Goal: Task Accomplishment & Management: Manage account settings

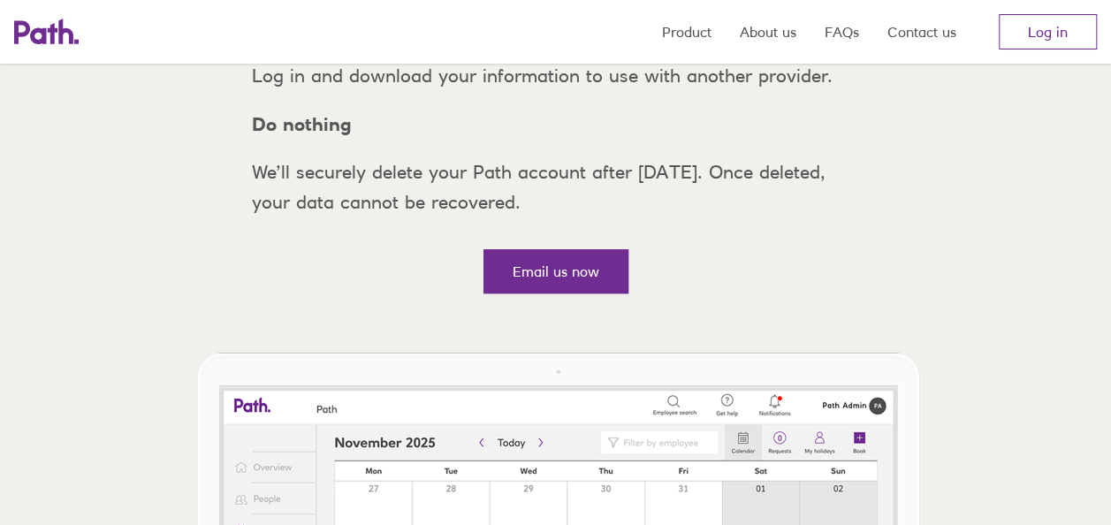
scroll to position [469, 0]
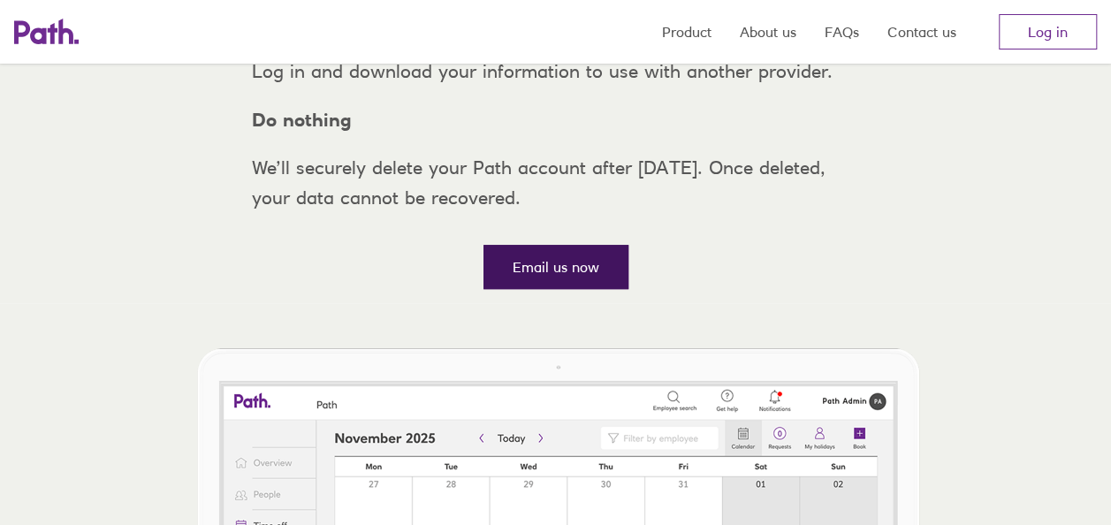
click at [519, 289] on link "Email us now" at bounding box center [556, 267] width 145 height 44
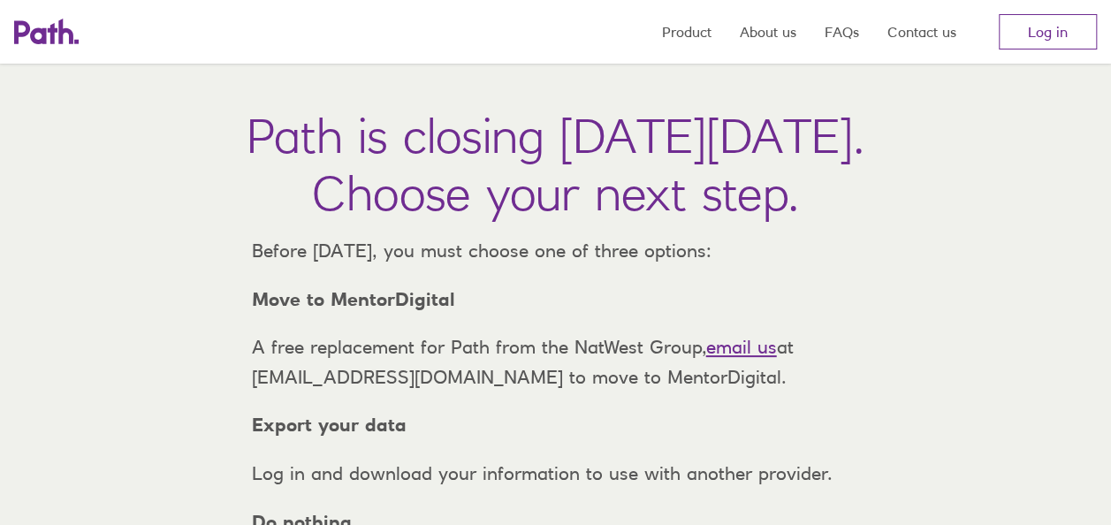
scroll to position [0, 0]
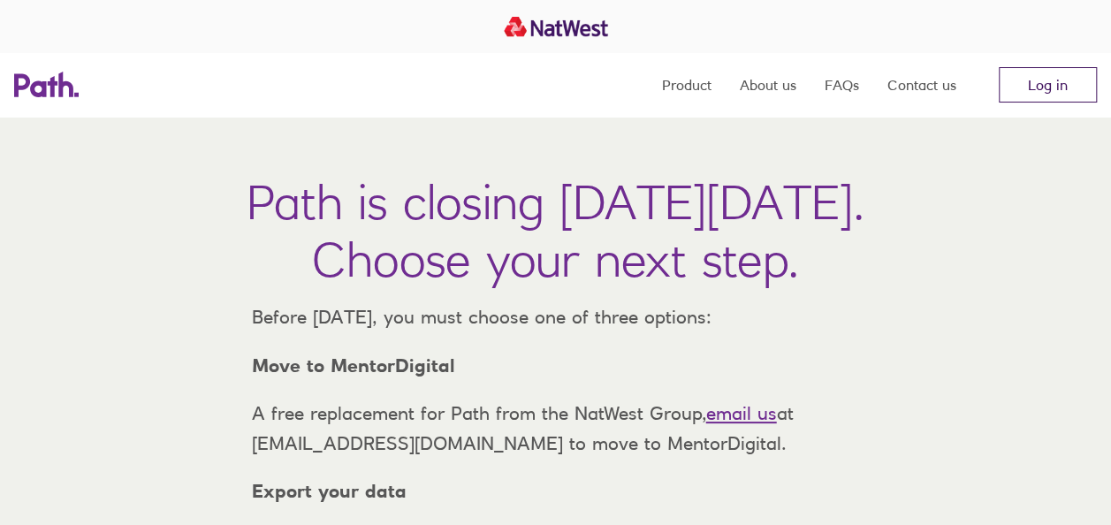
click at [1063, 74] on link "Log in" at bounding box center [1048, 84] width 98 height 35
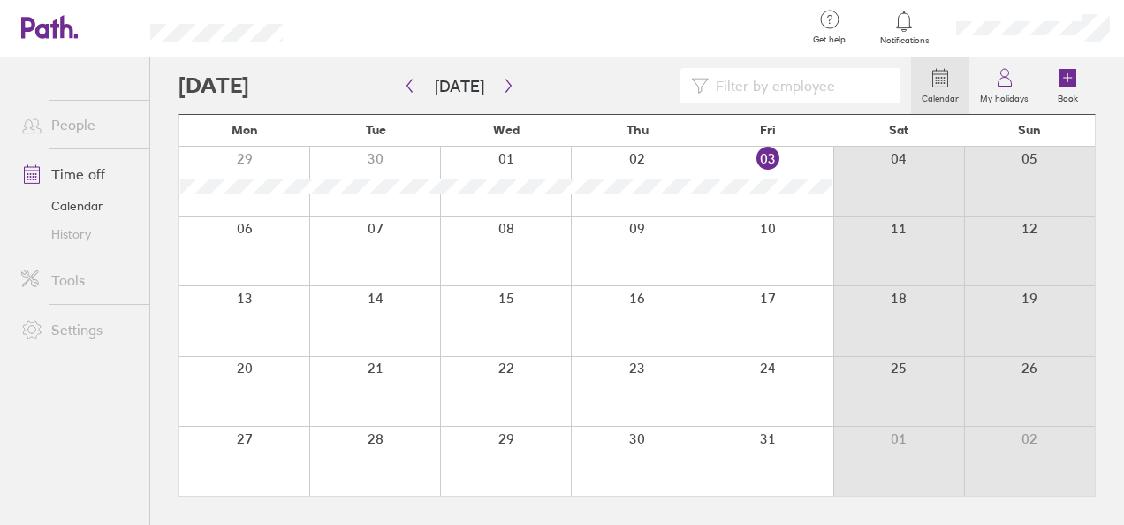
click at [256, 251] on div at bounding box center [244, 251] width 130 height 69
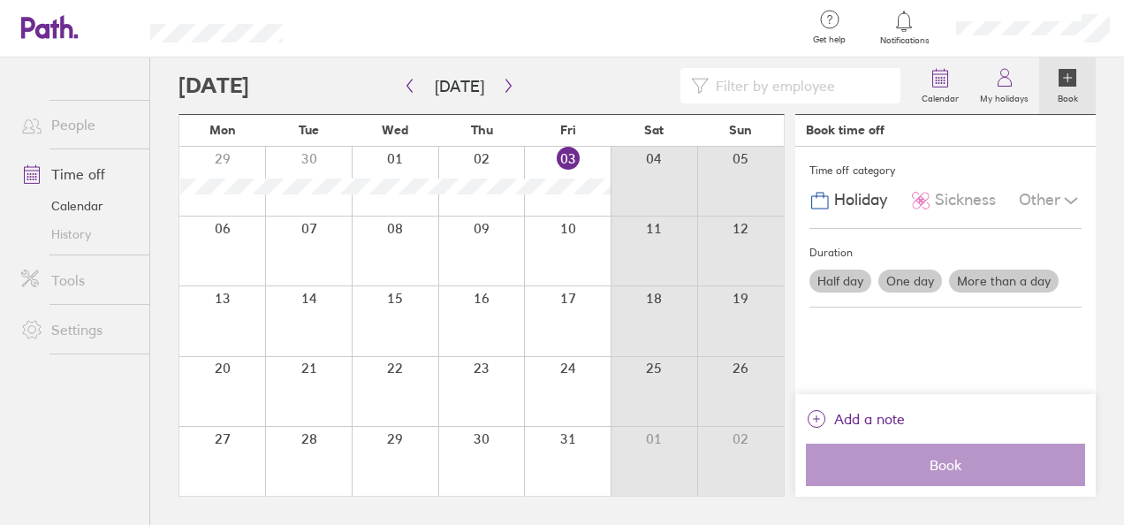
click at [1025, 277] on label "More than a day" at bounding box center [1004, 281] width 110 height 23
click at [0, 0] on input "More than a day" at bounding box center [0, 0] width 0 height 0
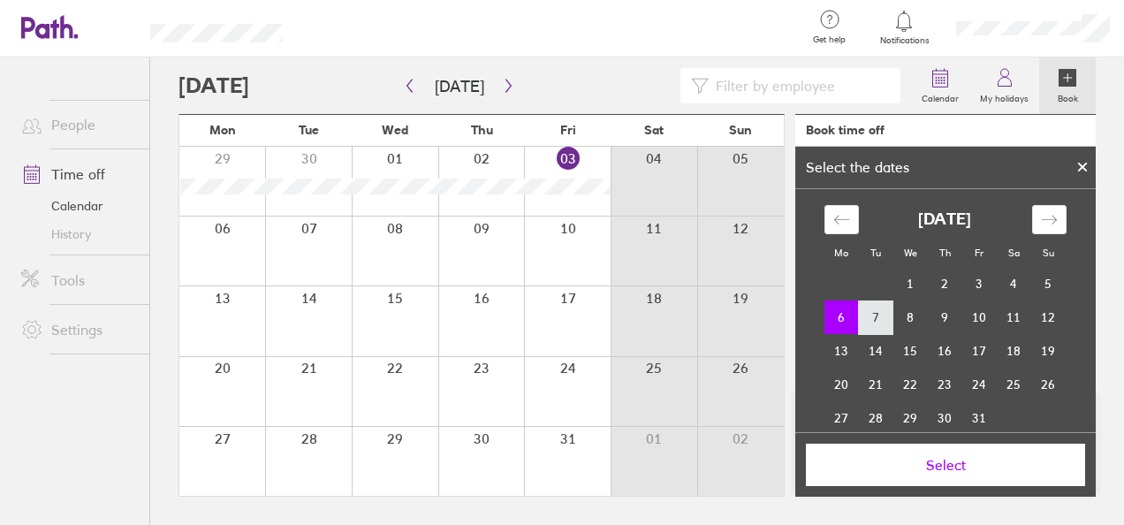
click at [872, 326] on td "7" at bounding box center [876, 318] width 34 height 34
click at [825, 326] on td "6" at bounding box center [842, 318] width 34 height 34
click at [859, 325] on td "7" at bounding box center [876, 318] width 34 height 34
drag, startPoint x: 843, startPoint y: 316, endPoint x: 865, endPoint y: 313, distance: 21.5
click at [865, 313] on tr "6 7 8 9 10 11 12" at bounding box center [945, 318] width 241 height 34
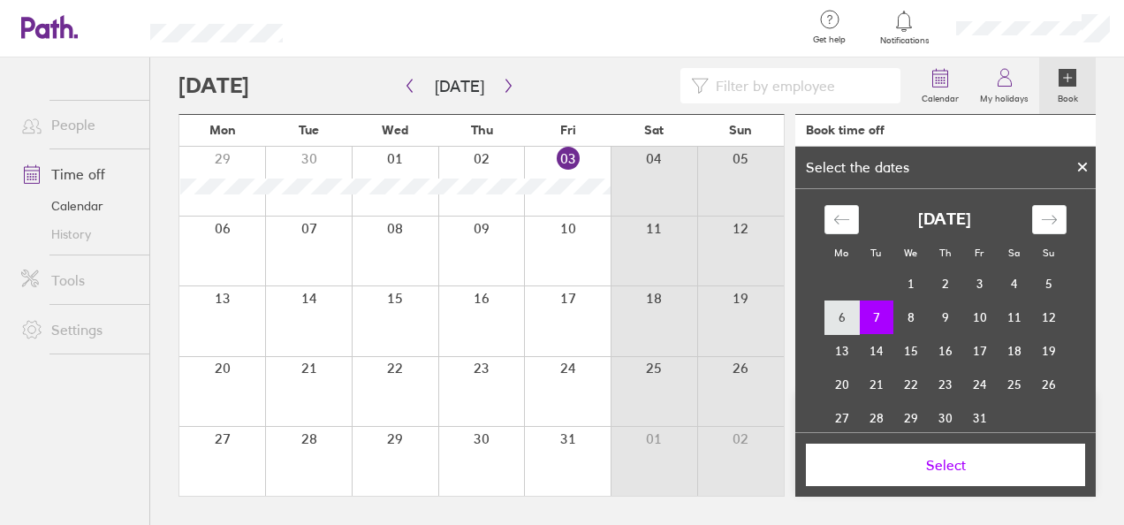
click at [840, 315] on td "6" at bounding box center [842, 318] width 34 height 34
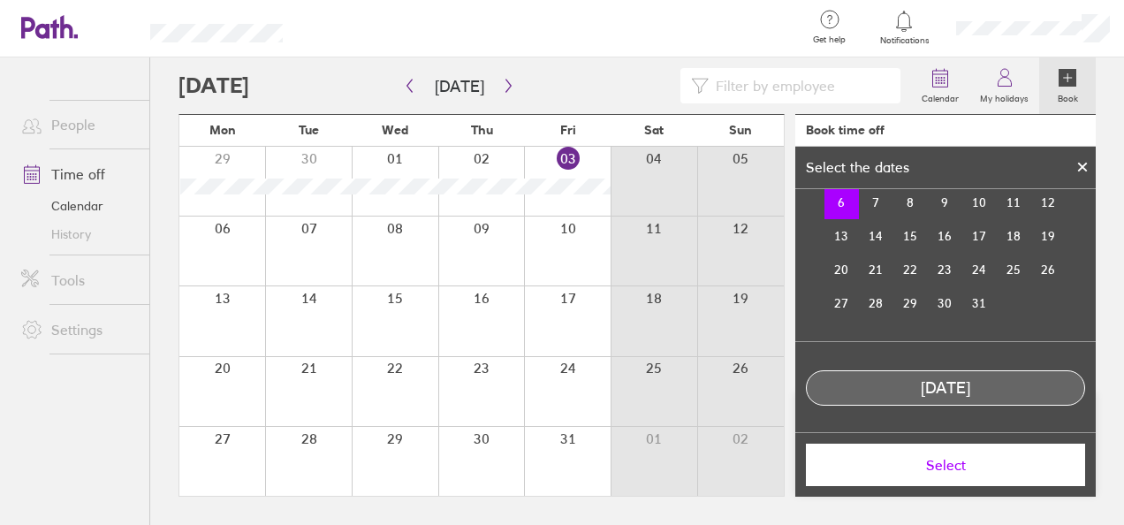
click at [940, 458] on span "Select" at bounding box center [946, 465] width 255 height 16
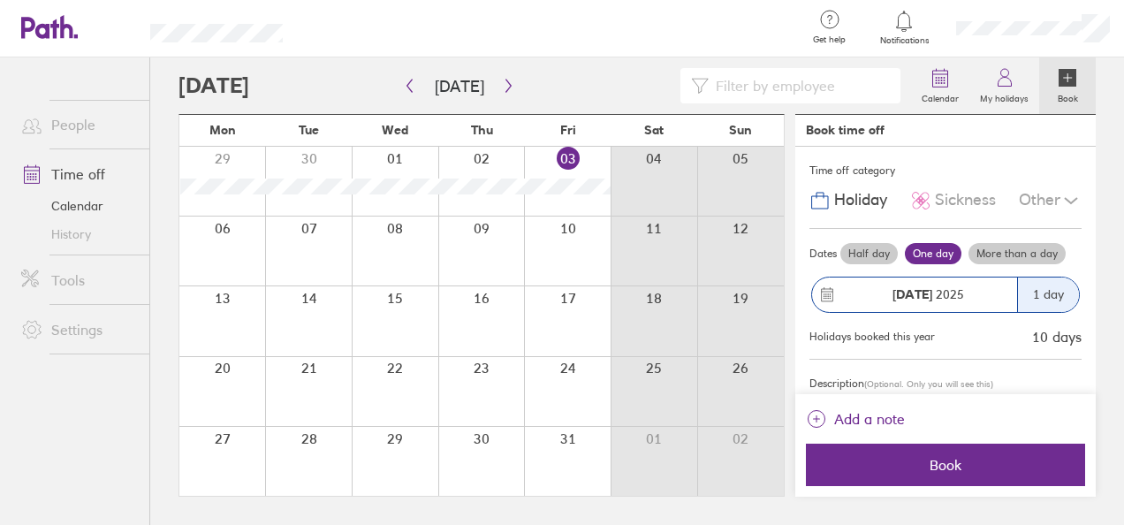
click at [1015, 254] on label "More than a day" at bounding box center [1017, 253] width 97 height 21
click at [0, 0] on input "More than a day" at bounding box center [0, 0] width 0 height 0
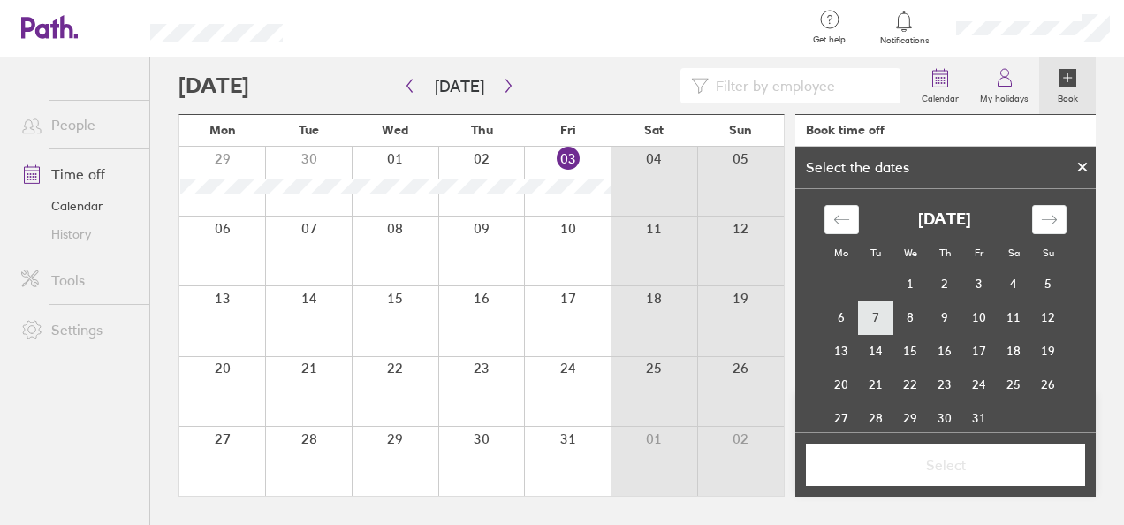
click at [867, 322] on td "7" at bounding box center [876, 318] width 34 height 34
click at [839, 319] on td "6" at bounding box center [842, 318] width 34 height 34
drag, startPoint x: 839, startPoint y: 319, endPoint x: 872, endPoint y: 318, distance: 32.7
click at [872, 318] on tr "6 7 8 9 10 11 12" at bounding box center [945, 318] width 241 height 34
click at [865, 313] on td "7" at bounding box center [876, 318] width 34 height 34
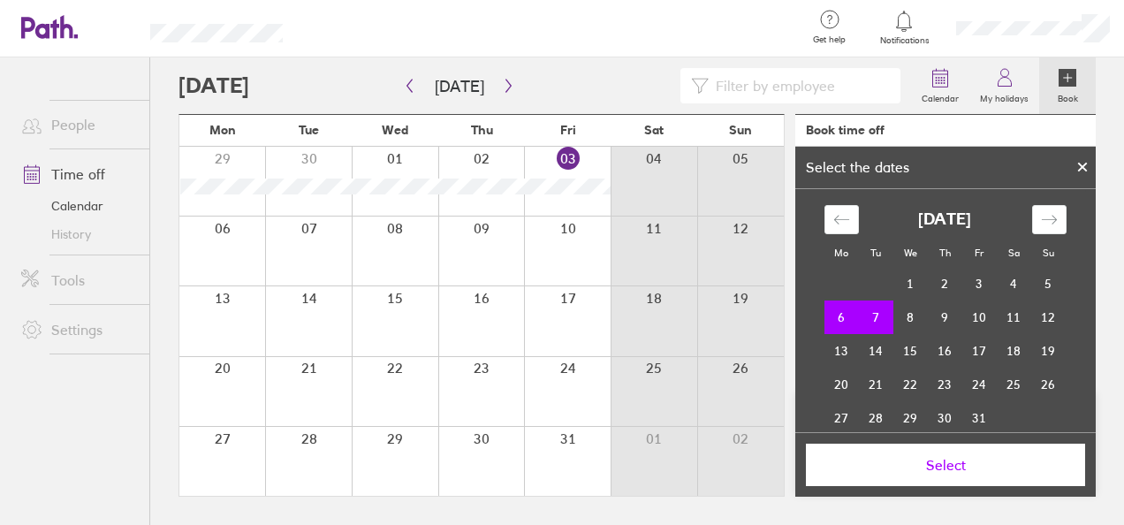
click at [951, 472] on span "Select" at bounding box center [946, 465] width 255 height 16
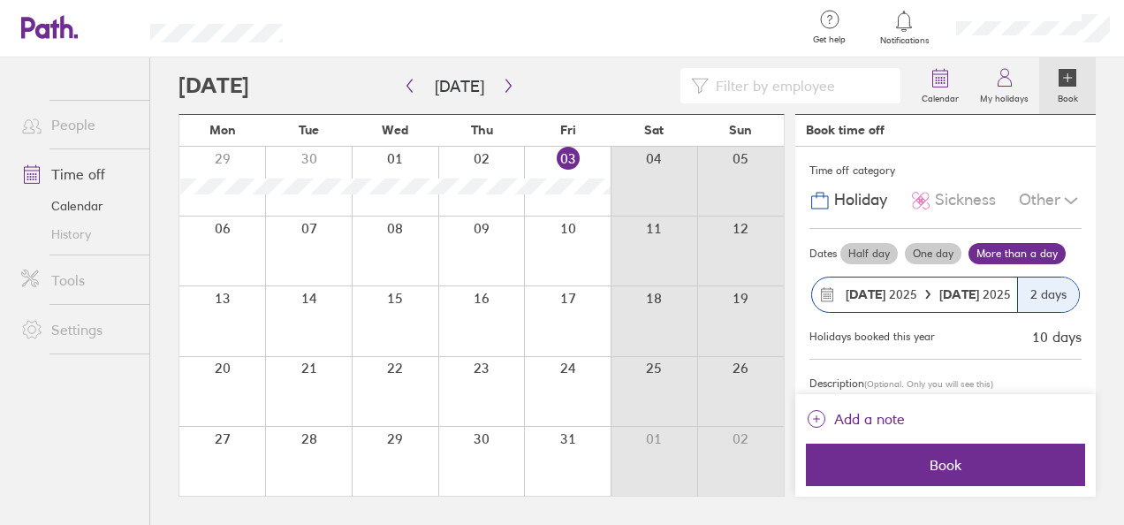
click at [951, 472] on span "Book" at bounding box center [946, 465] width 255 height 16
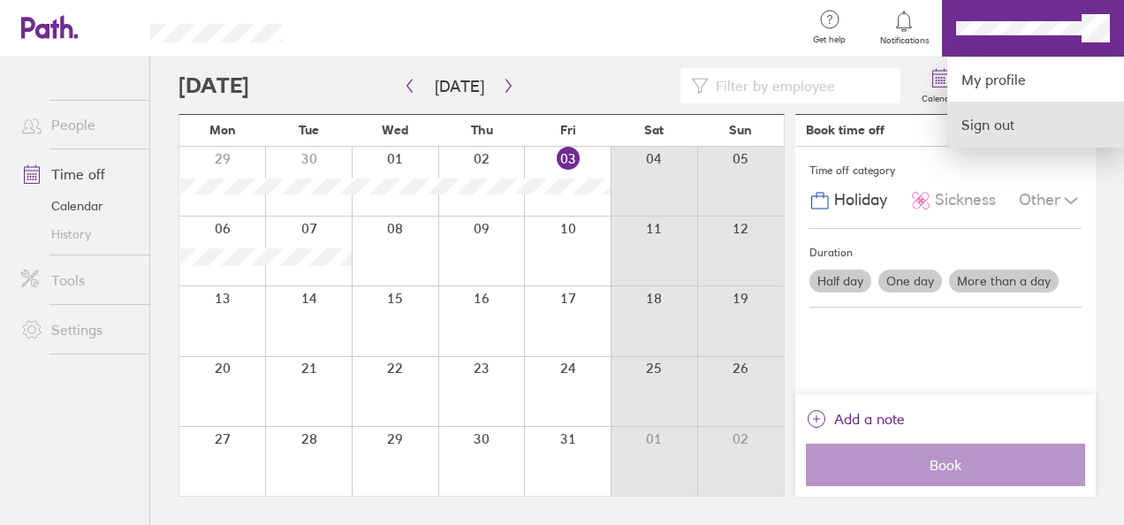
click at [1016, 122] on link "Sign out" at bounding box center [1036, 125] width 177 height 44
